Goal: Task Accomplishment & Management: Use online tool/utility

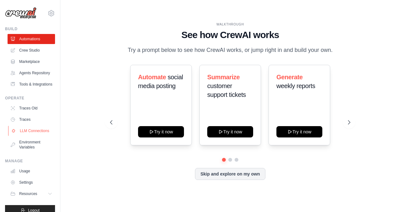
click at [28, 136] on link "LLM Connections" at bounding box center [32, 131] width 48 height 10
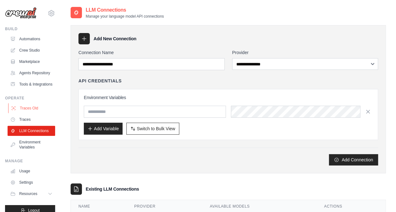
click at [34, 113] on link "Traces Old" at bounding box center [32, 108] width 48 height 10
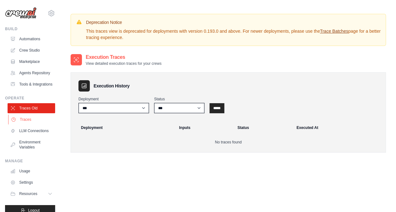
click at [24, 125] on link "Traces" at bounding box center [32, 120] width 48 height 10
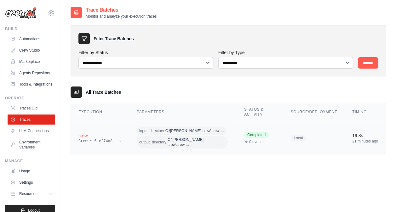
click at [165, 130] on span "C:\alex-crew\crew-..." at bounding box center [194, 130] width 59 height 5
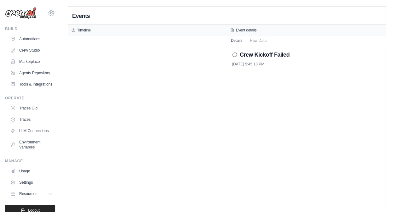
click at [231, 53] on div "Crew Kickoff Failed [DATE] 5:45:18 PM" at bounding box center [306, 60] width 159 height 30
click at [233, 57] on div "Crew Kickoff Failed" at bounding box center [306, 54] width 149 height 9
click at [235, 54] on icon at bounding box center [234, 54] width 5 height 5
click at [256, 42] on button "Raw Data" at bounding box center [258, 40] width 24 height 9
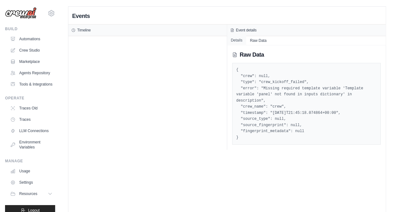
click at [238, 40] on button "Details" at bounding box center [236, 40] width 19 height 9
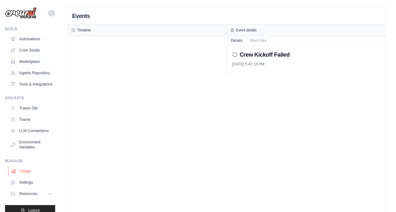
click at [25, 176] on link "Usage" at bounding box center [32, 171] width 48 height 10
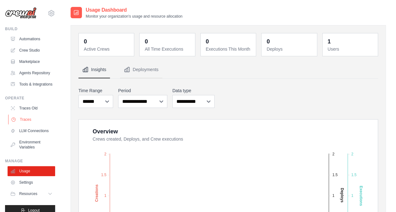
click at [28, 125] on link "Traces" at bounding box center [32, 120] width 48 height 10
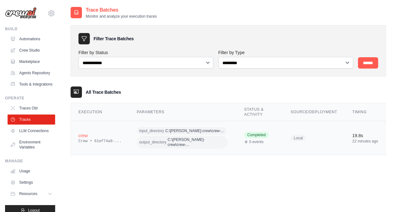
click at [152, 140] on span "output_directory" at bounding box center [152, 142] width 27 height 5
click at [165, 129] on span "C:\[PERSON_NAME]-crew\crew-..." at bounding box center [194, 130] width 59 height 5
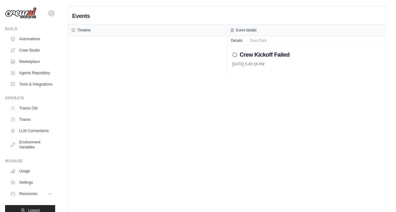
click at [234, 53] on icon at bounding box center [234, 54] width 5 height 5
click at [29, 136] on link "LLM Connections" at bounding box center [32, 131] width 48 height 10
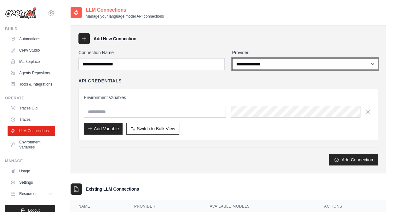
click at [256, 65] on select "**********" at bounding box center [305, 64] width 146 height 12
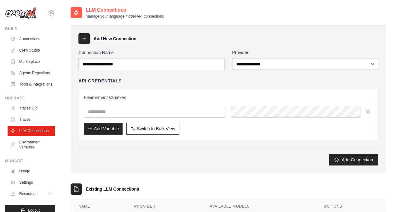
click at [225, 39] on div "Add New Connection" at bounding box center [227, 38] width 299 height 11
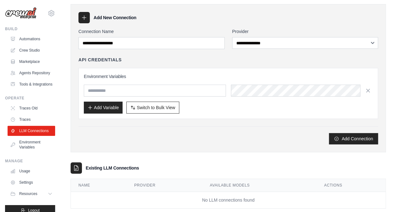
scroll to position [32, 0]
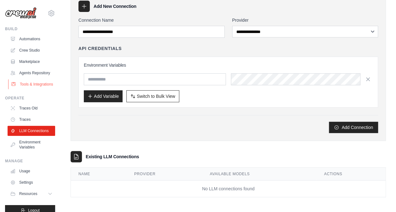
click at [40, 89] on link "Tools & Integrations" at bounding box center [32, 84] width 48 height 10
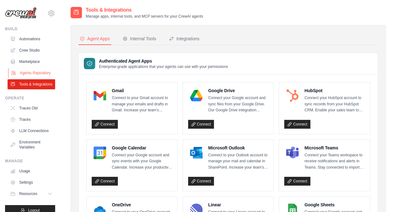
click at [29, 75] on link "Agents Repository" at bounding box center [32, 73] width 48 height 10
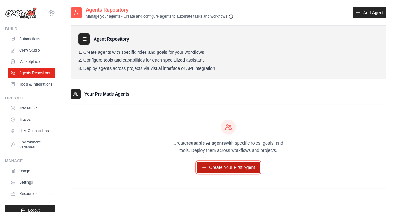
click at [233, 169] on link "Create Your First Agent" at bounding box center [227, 167] width 63 height 11
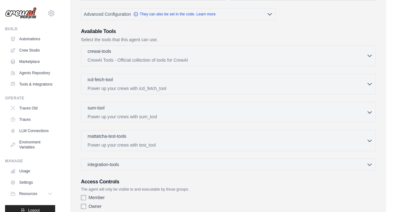
scroll to position [157, 0]
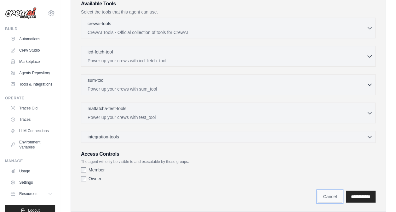
click at [318, 193] on link "Cancel" at bounding box center [329, 197] width 25 height 12
